Goal: Information Seeking & Learning: Learn about a topic

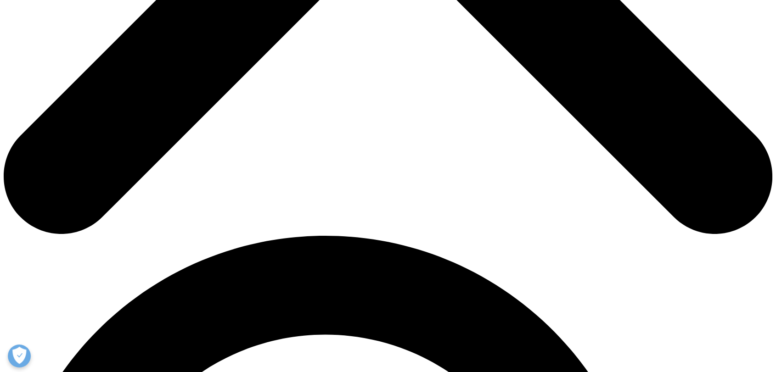
scroll to position [549, 0]
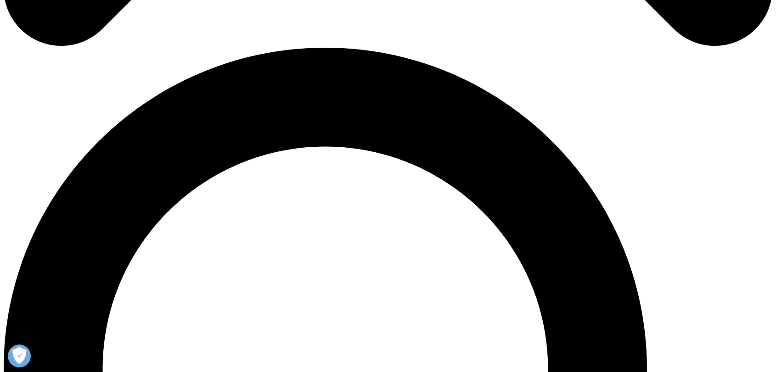
scroll to position [741, 0]
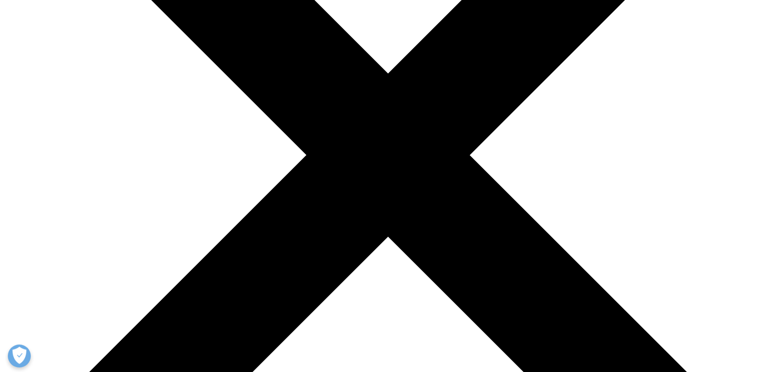
scroll to position [245, 0]
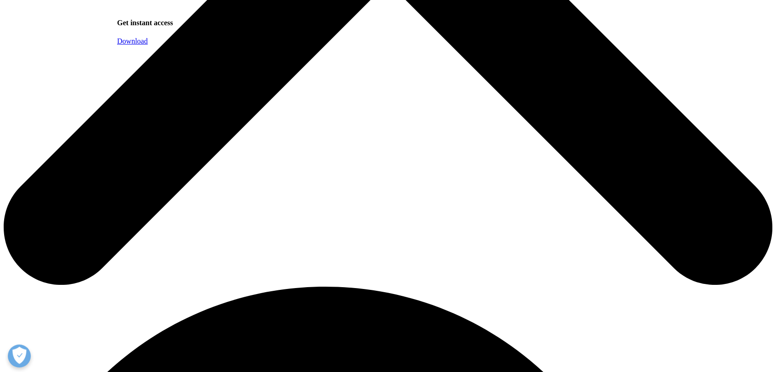
scroll to position [290, 541]
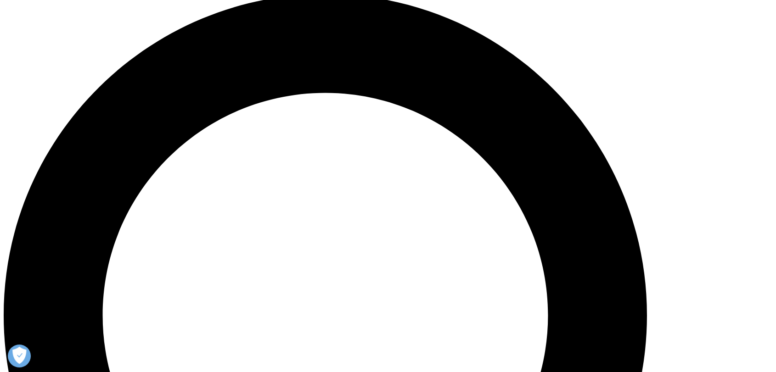
scroll to position [790, 0]
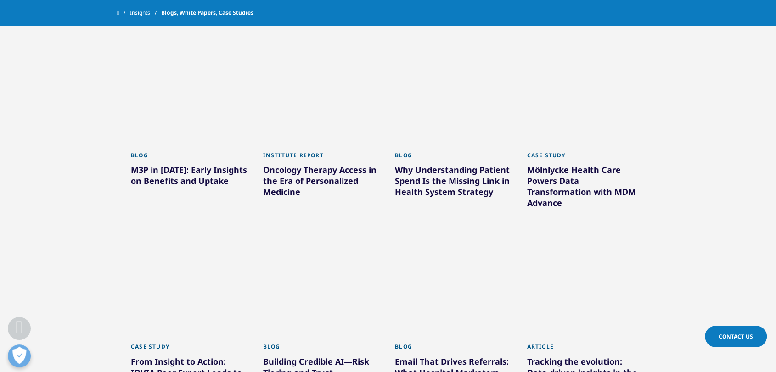
scroll to position [958, 0]
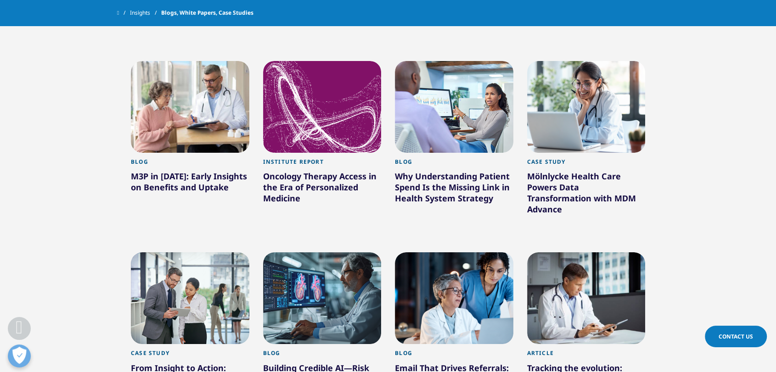
click at [312, 179] on div "Oncology Therapy Access in the Era of Personalized Medicine" at bounding box center [322, 189] width 118 height 37
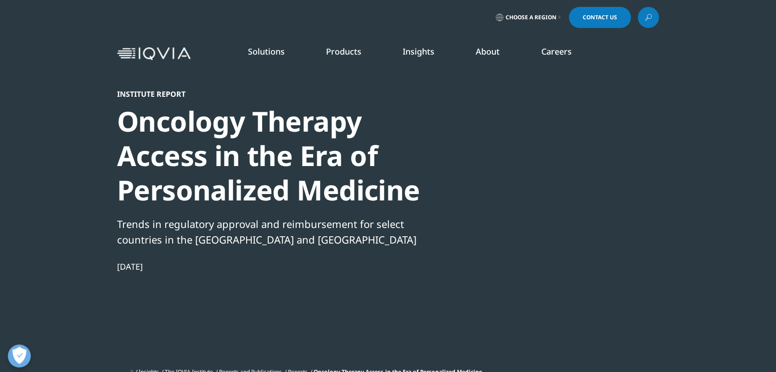
scroll to position [901, 541]
